Goal: Check status: Check status

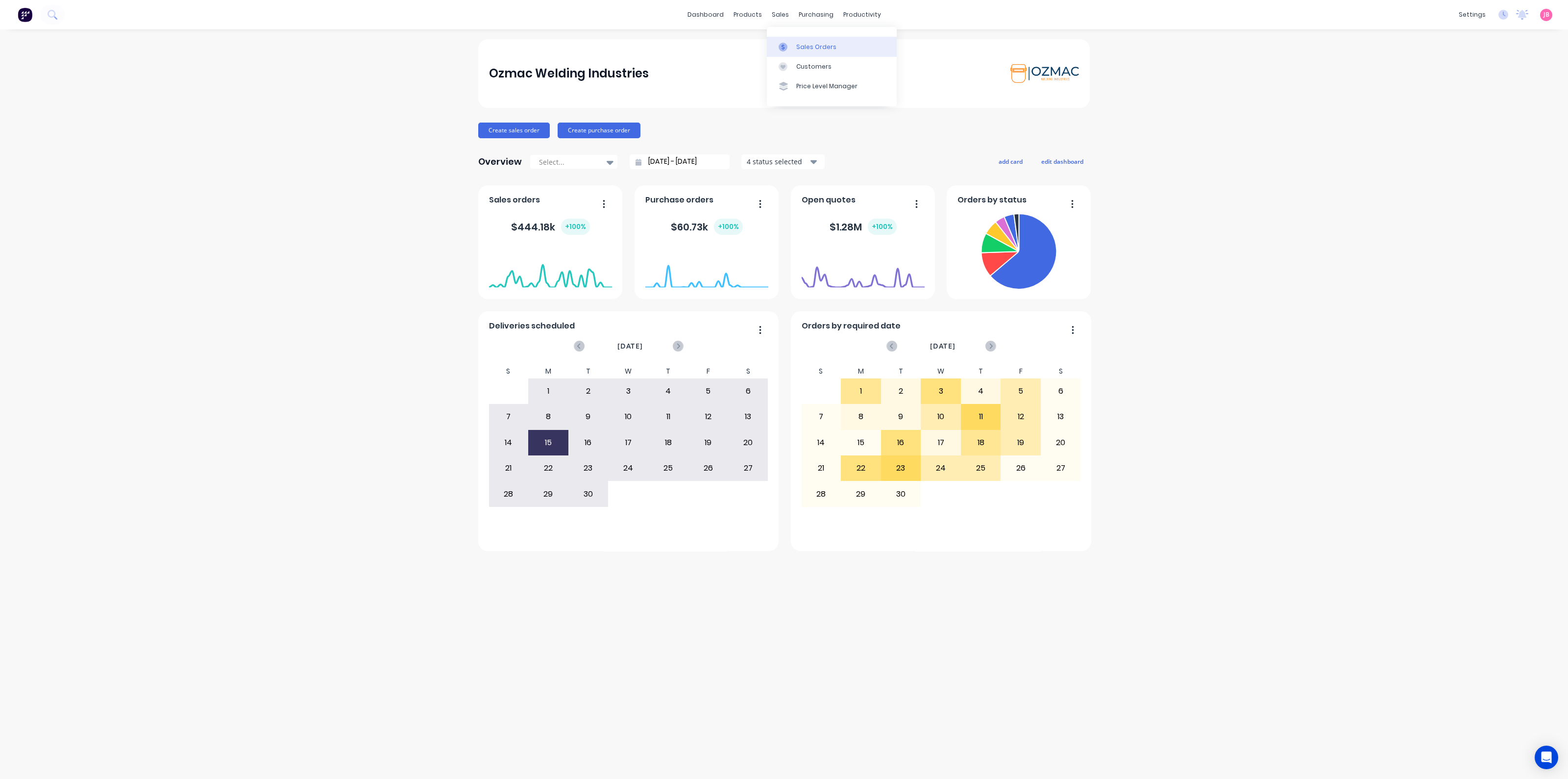
click at [797, 44] on div "Sales Orders" at bounding box center [817, 47] width 40 height 9
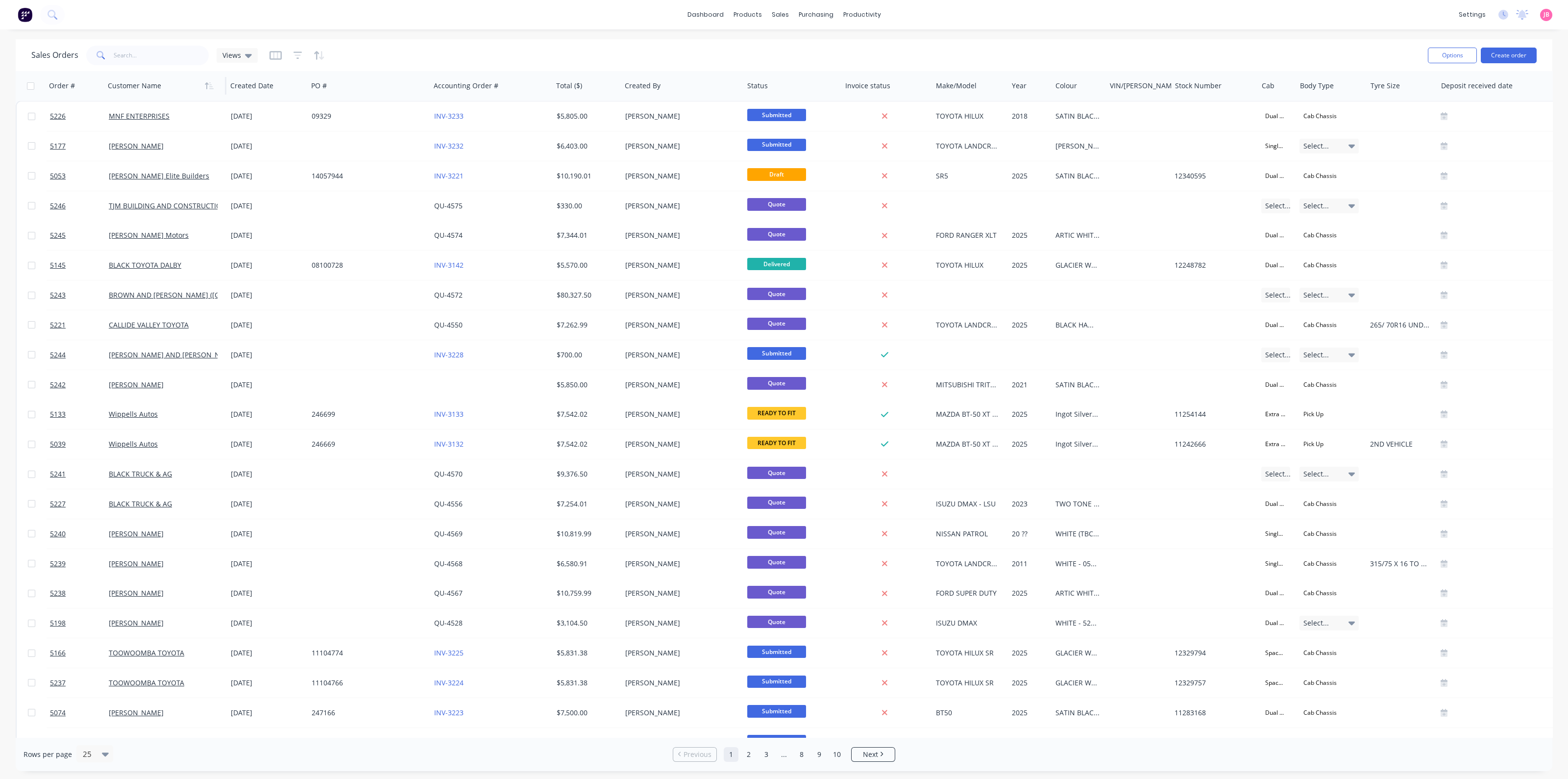
click at [145, 92] on div at bounding box center [162, 86] width 109 height 20
click at [213, 87] on button "button" at bounding box center [209, 85] width 15 height 15
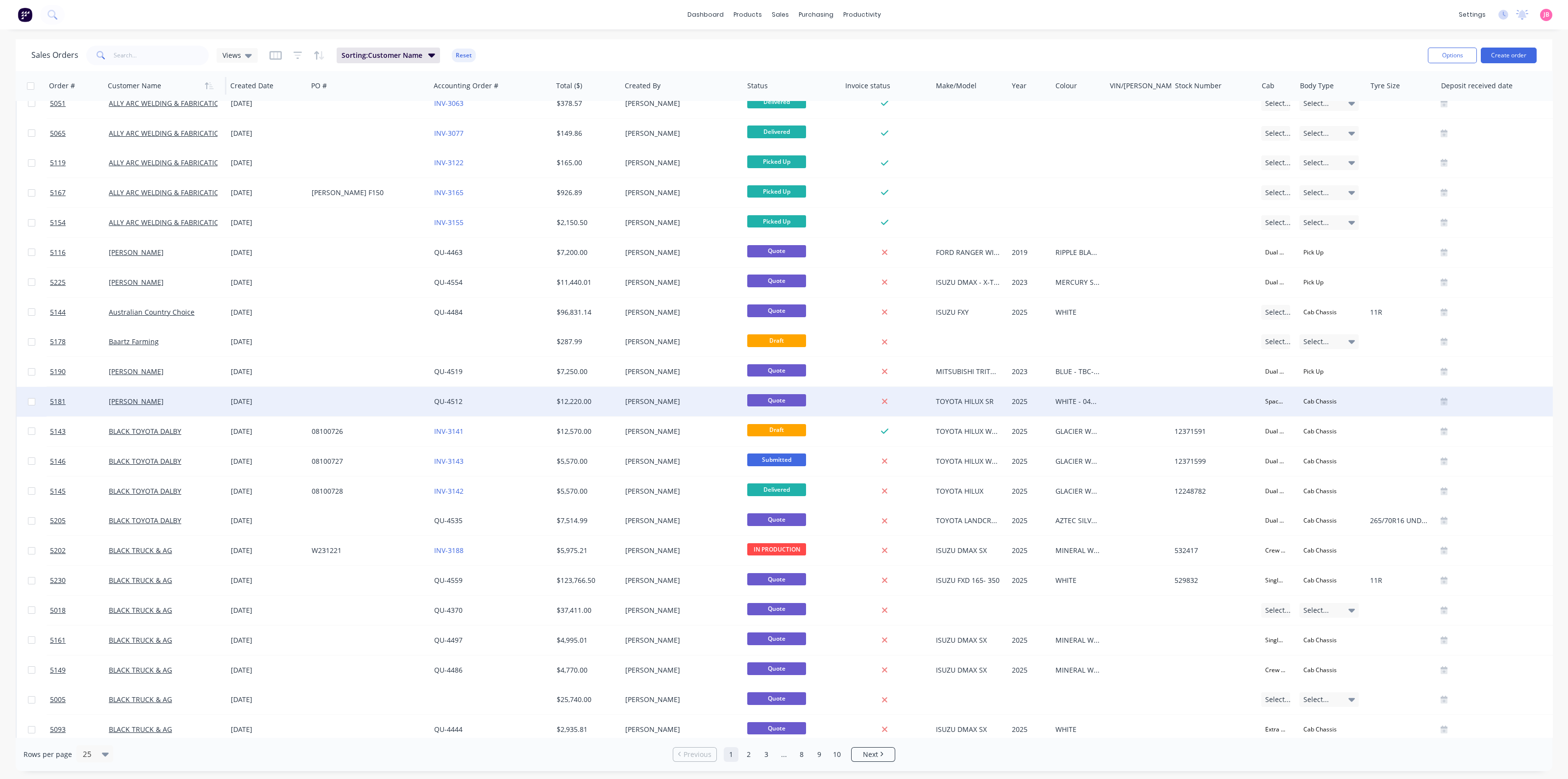
scroll to position [113, 0]
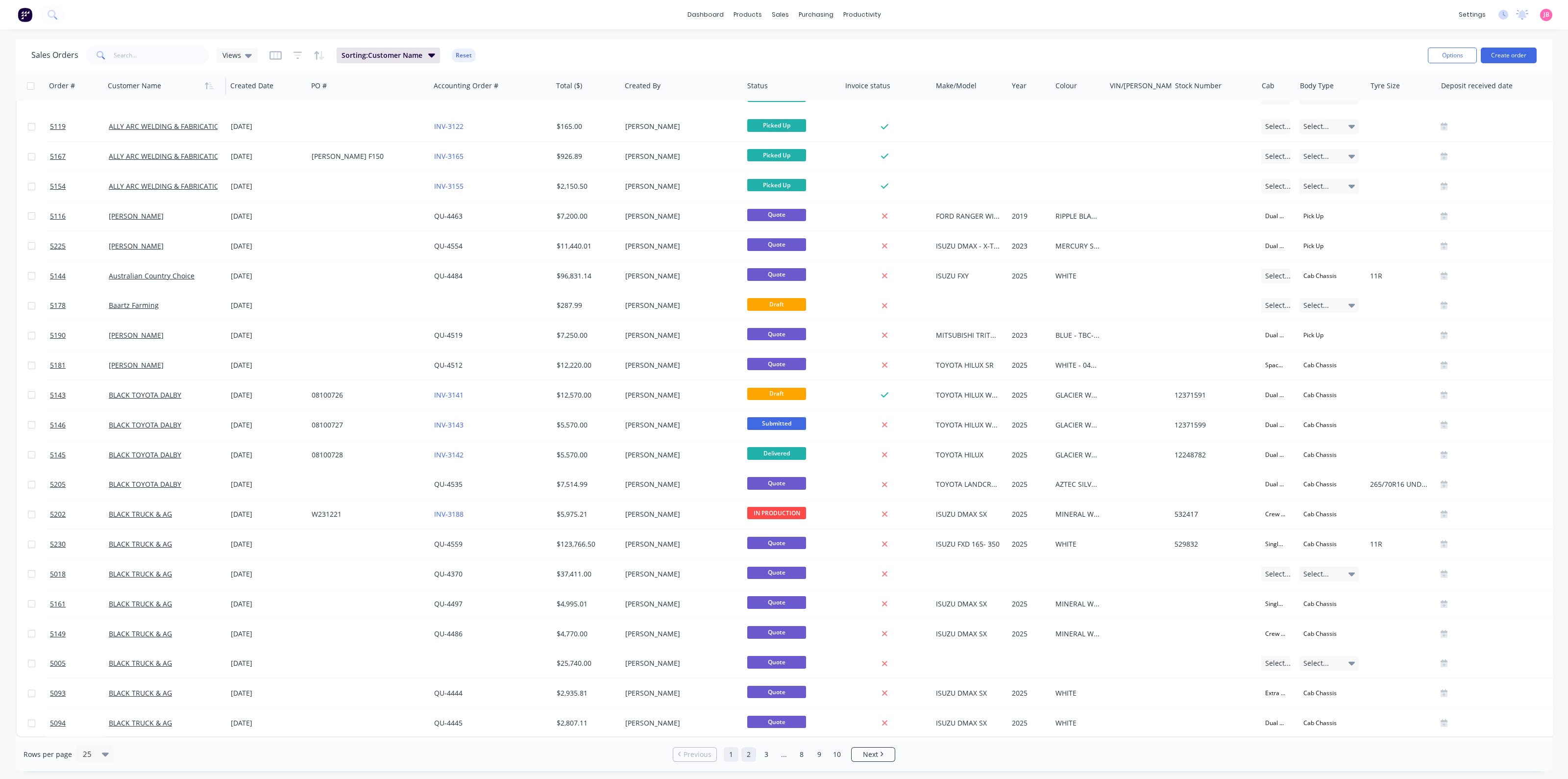
click at [748, 757] on link "2" at bounding box center [749, 754] width 15 height 15
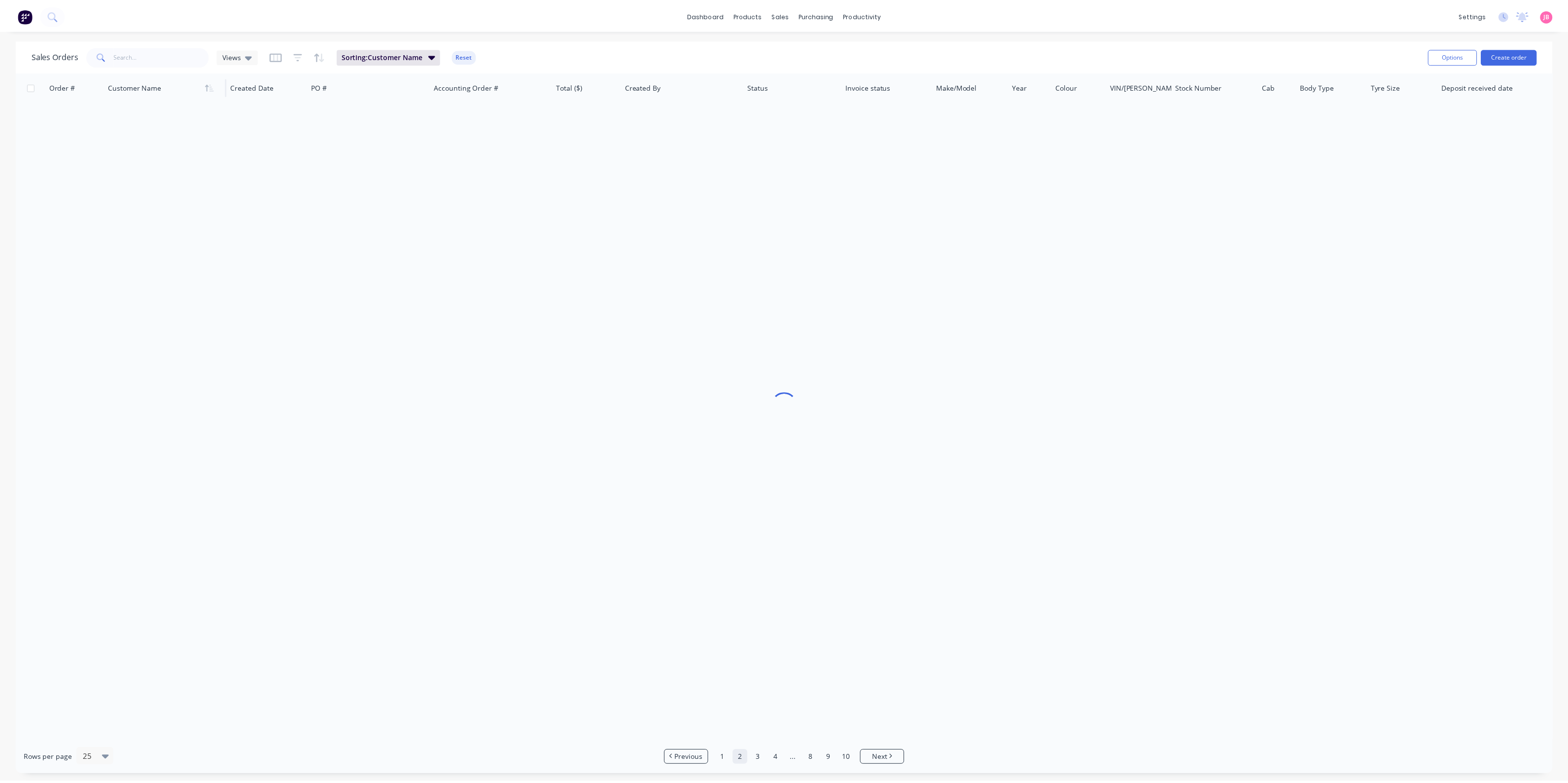
scroll to position [0, 0]
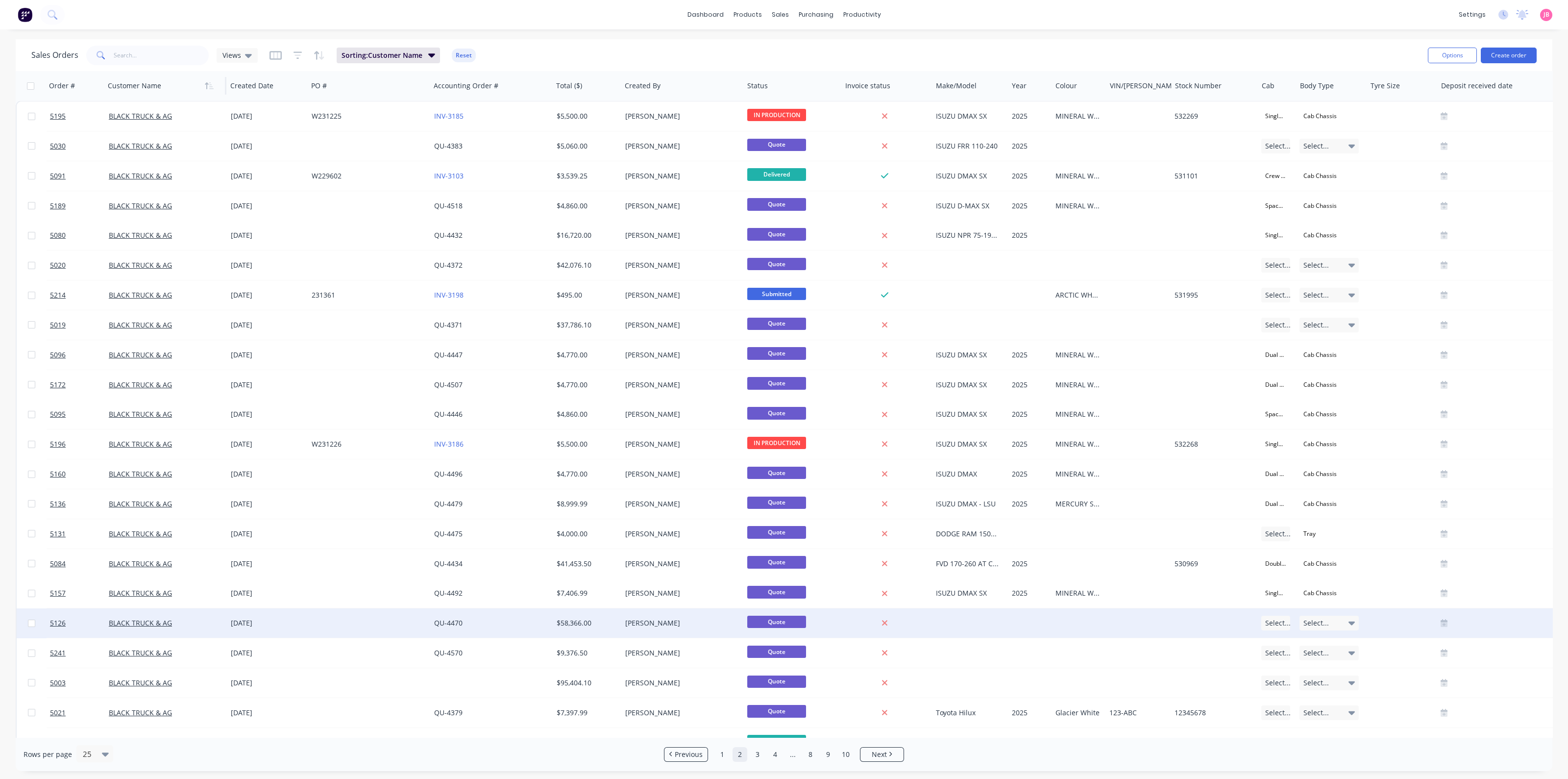
click at [576, 622] on div "$58,366.00" at bounding box center [585, 623] width 58 height 10
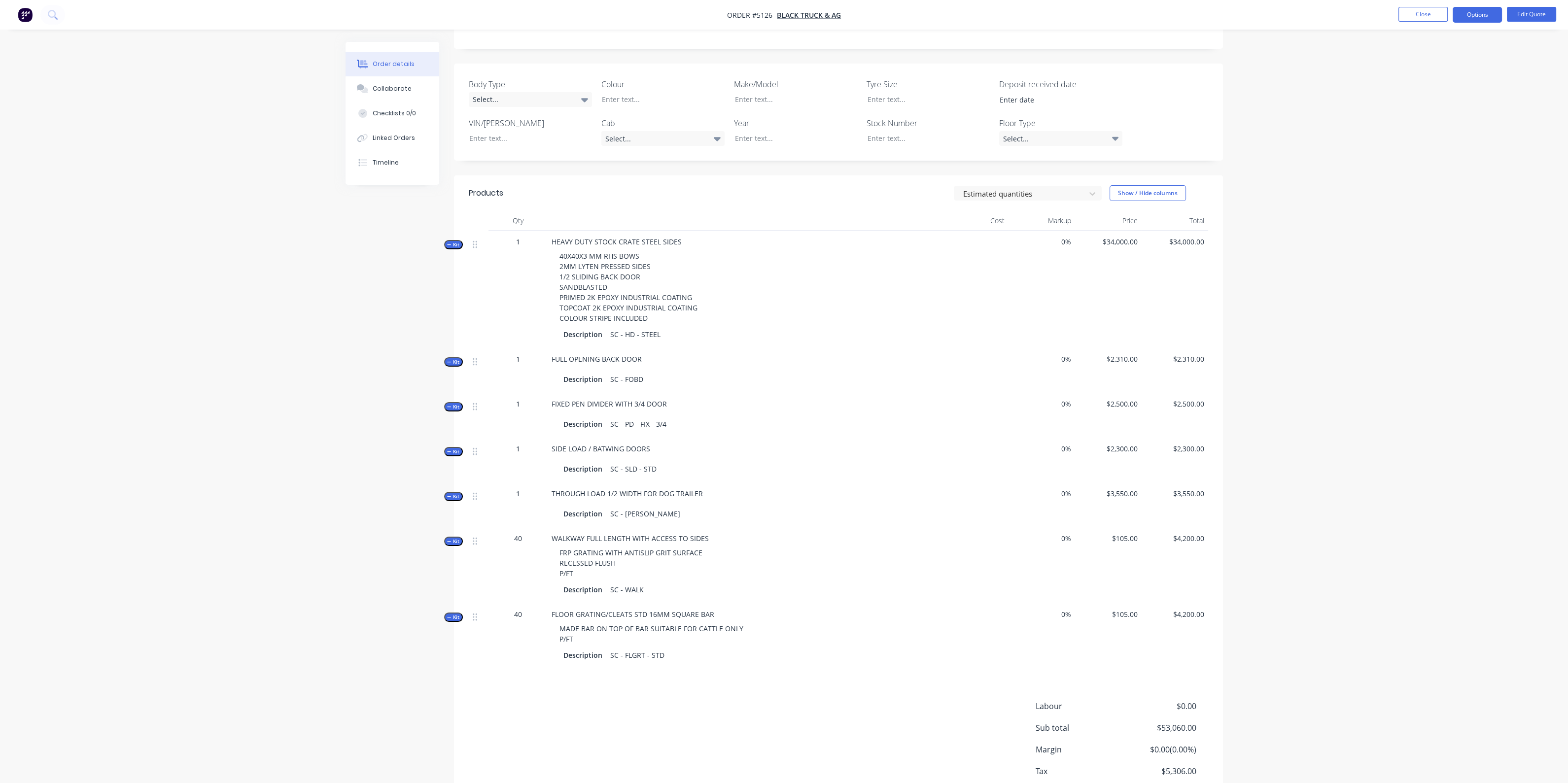
scroll to position [185, 0]
